Goal: Find specific page/section: Find specific page/section

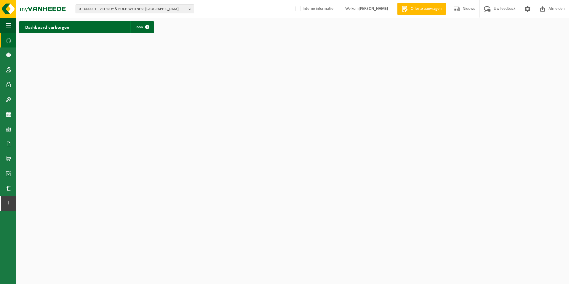
click at [120, 10] on span "01-000001 - VILLEROY & BOCH WELLNESS NV" at bounding box center [132, 9] width 107 height 9
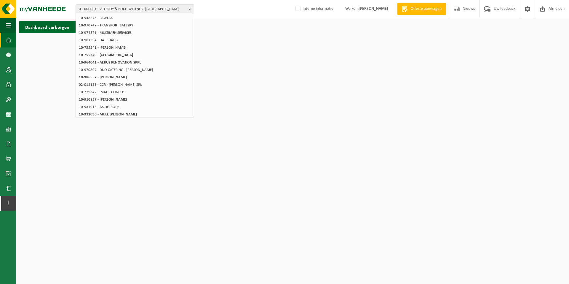
scroll to position [86, 0]
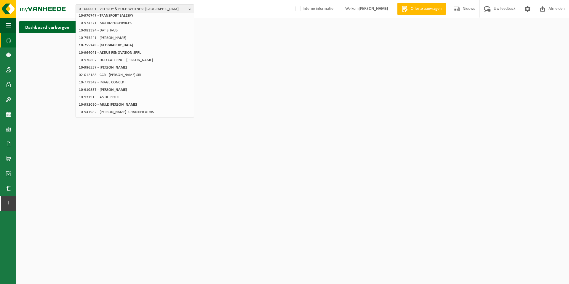
type input "ethias"
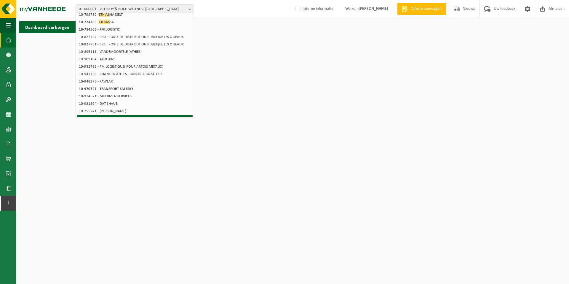
scroll to position [0, 0]
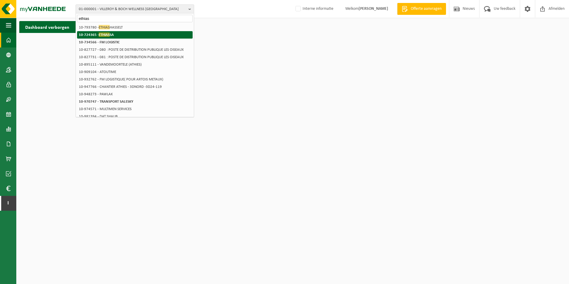
click at [116, 34] on li "10-724365 - ETHIAS SA" at bounding box center [135, 34] width 116 height 7
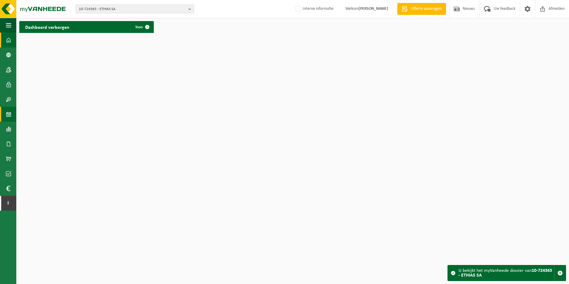
click at [9, 111] on span at bounding box center [8, 114] width 5 height 15
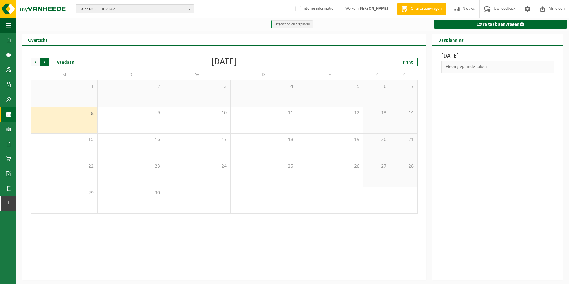
click at [36, 63] on span "Vorige" at bounding box center [35, 62] width 9 height 9
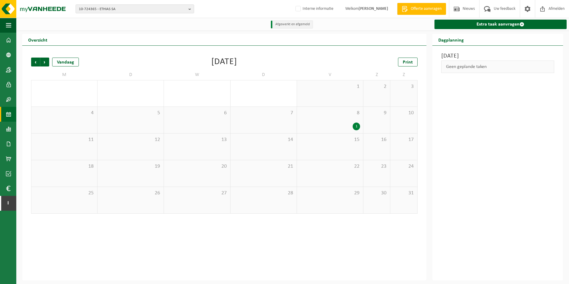
click at [36, 63] on span "Vorige" at bounding box center [35, 62] width 9 height 9
